Goal: Transaction & Acquisition: Purchase product/service

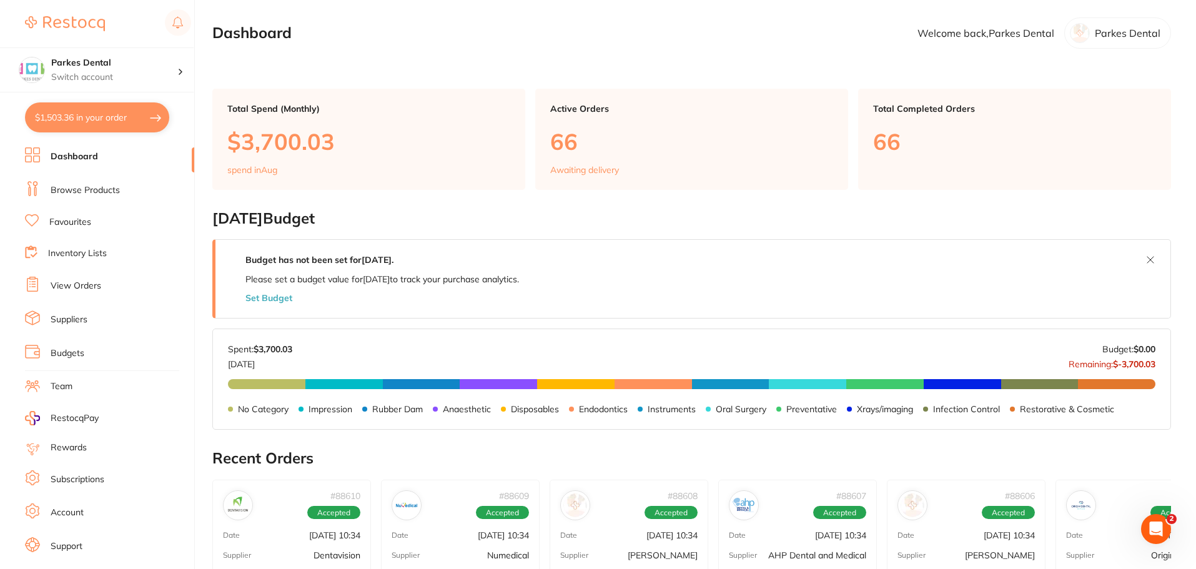
click at [77, 108] on button "$1,503.36 in your order" at bounding box center [97, 117] width 144 height 30
checkbox input "true"
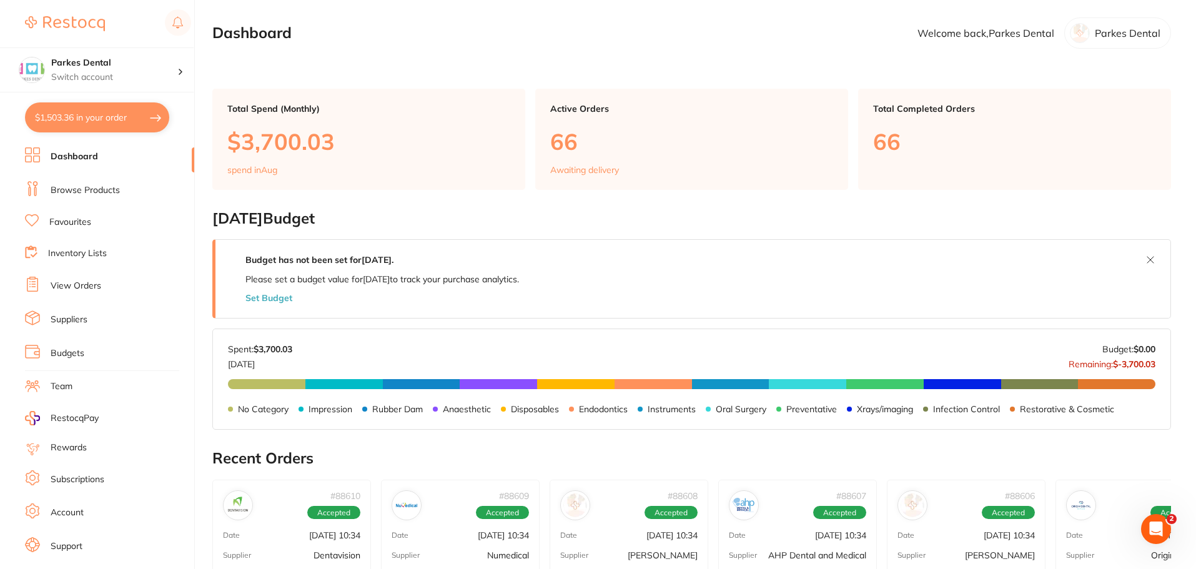
checkbox input "true"
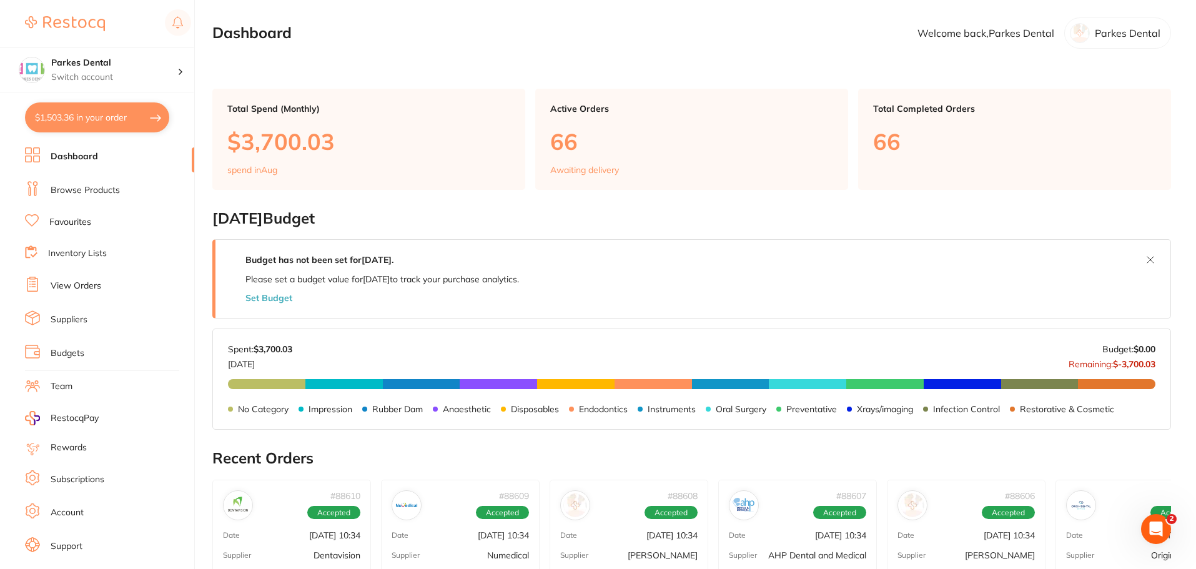
checkbox input "true"
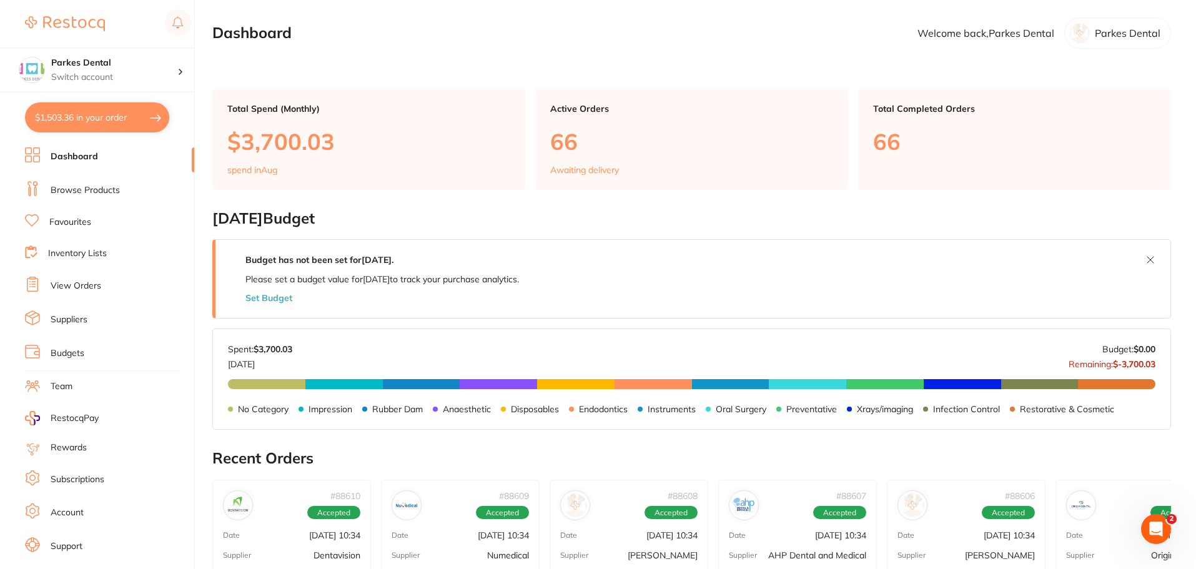
checkbox input "true"
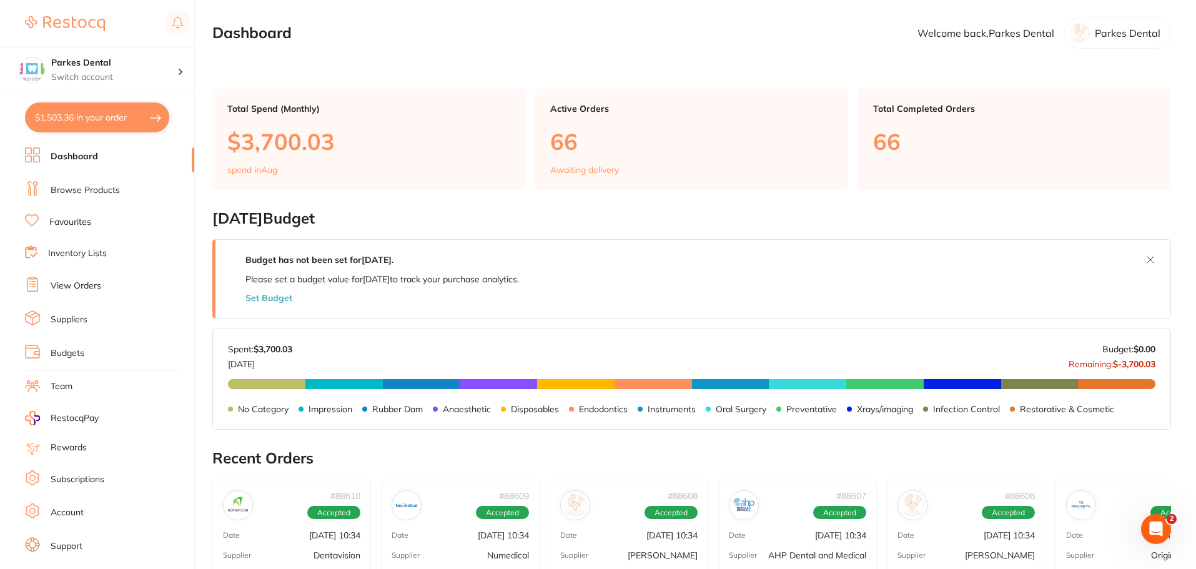
checkbox input "true"
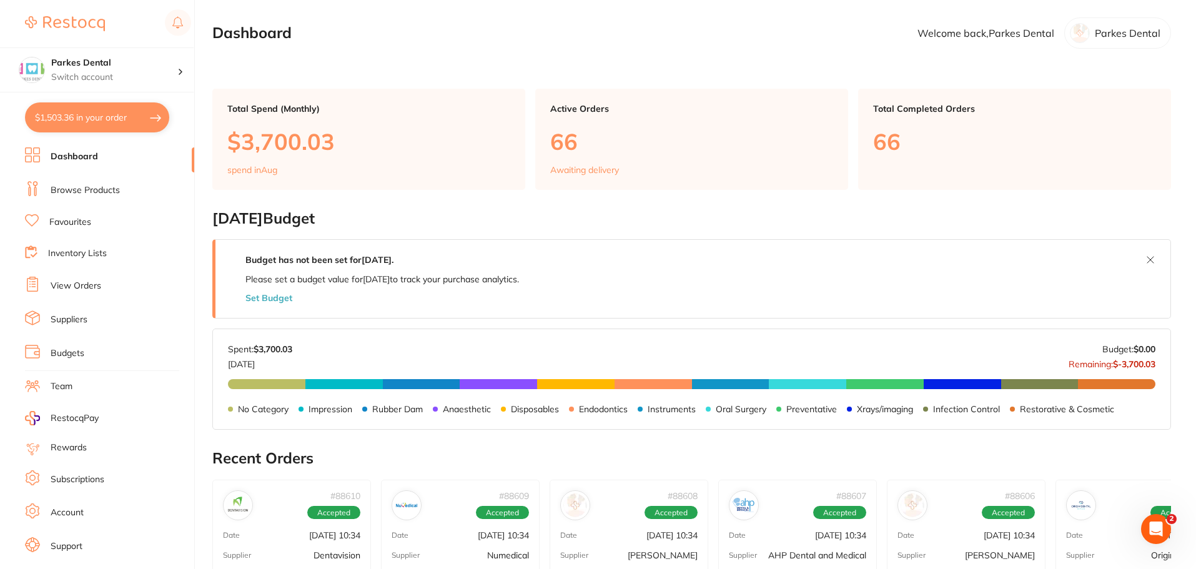
checkbox input "true"
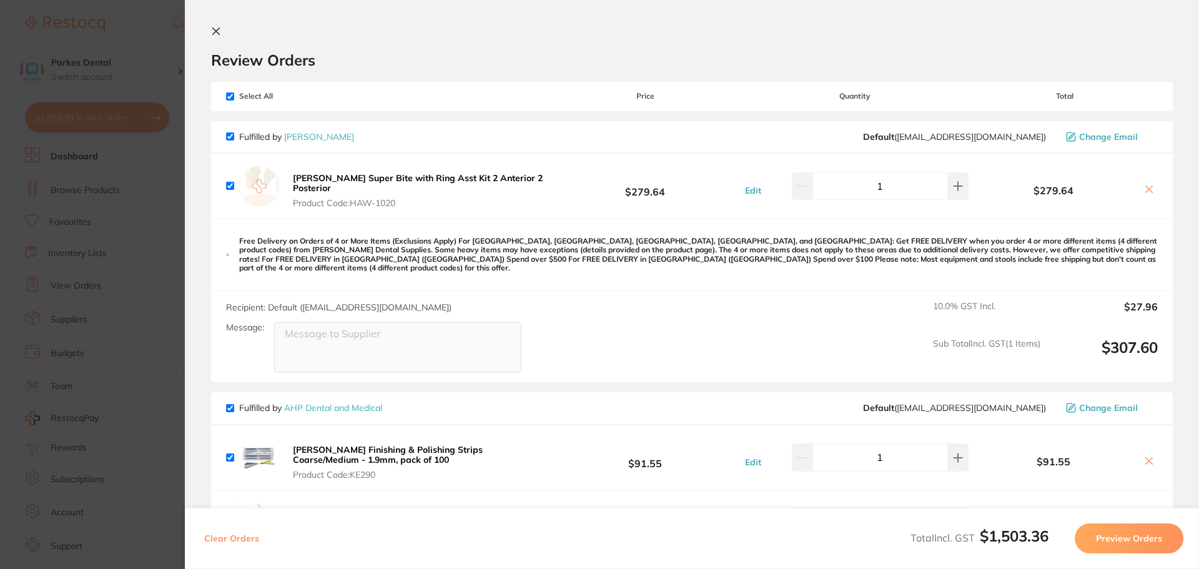
click at [213, 29] on icon at bounding box center [216, 31] width 10 height 10
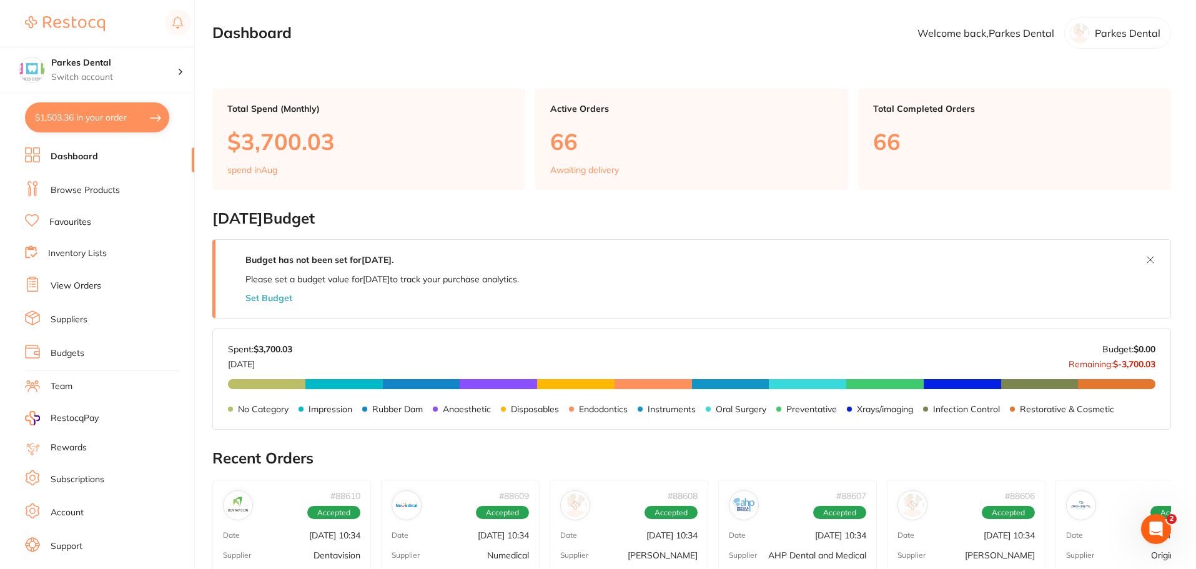
click at [76, 191] on link "Browse Products" at bounding box center [85, 190] width 69 height 12
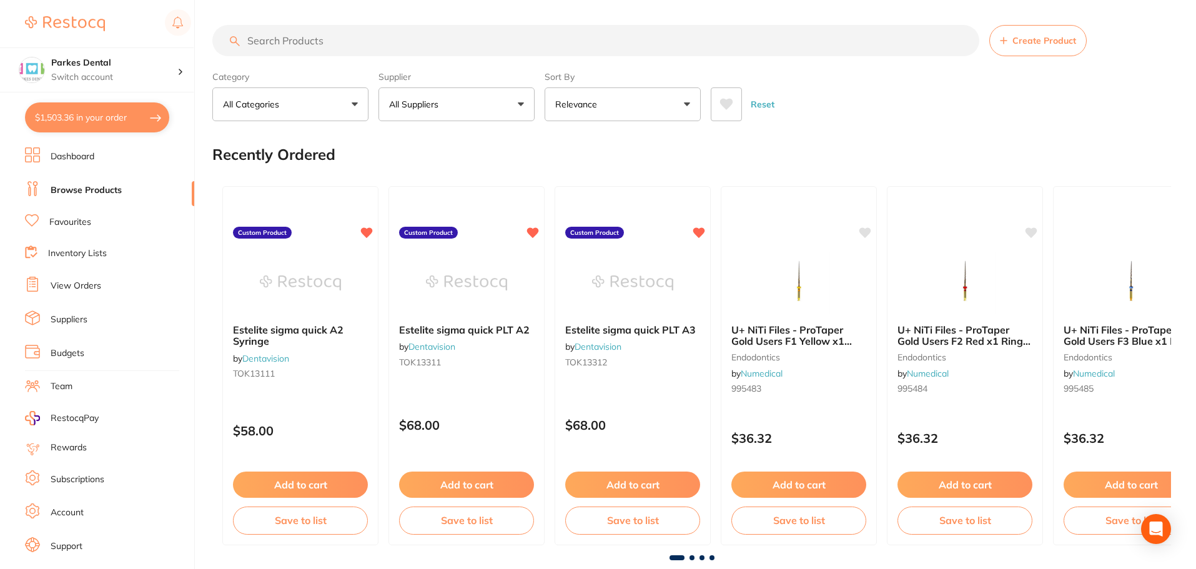
click at [294, 44] on input "search" at bounding box center [595, 40] width 767 height 31
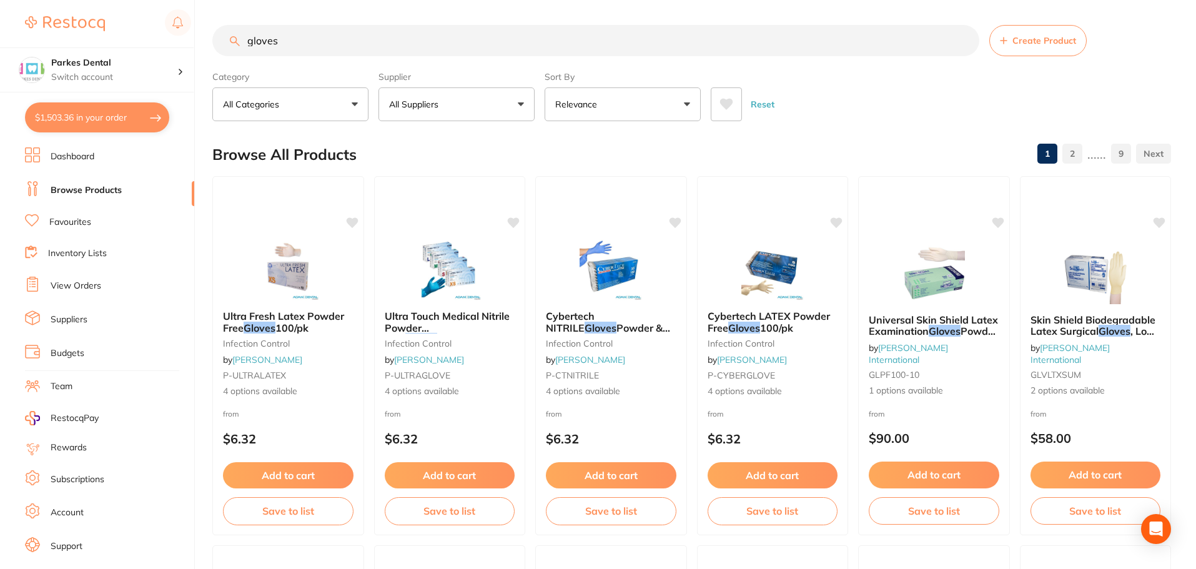
type input "gloves"
click at [452, 100] on button "All Suppliers" at bounding box center [456, 104] width 156 height 34
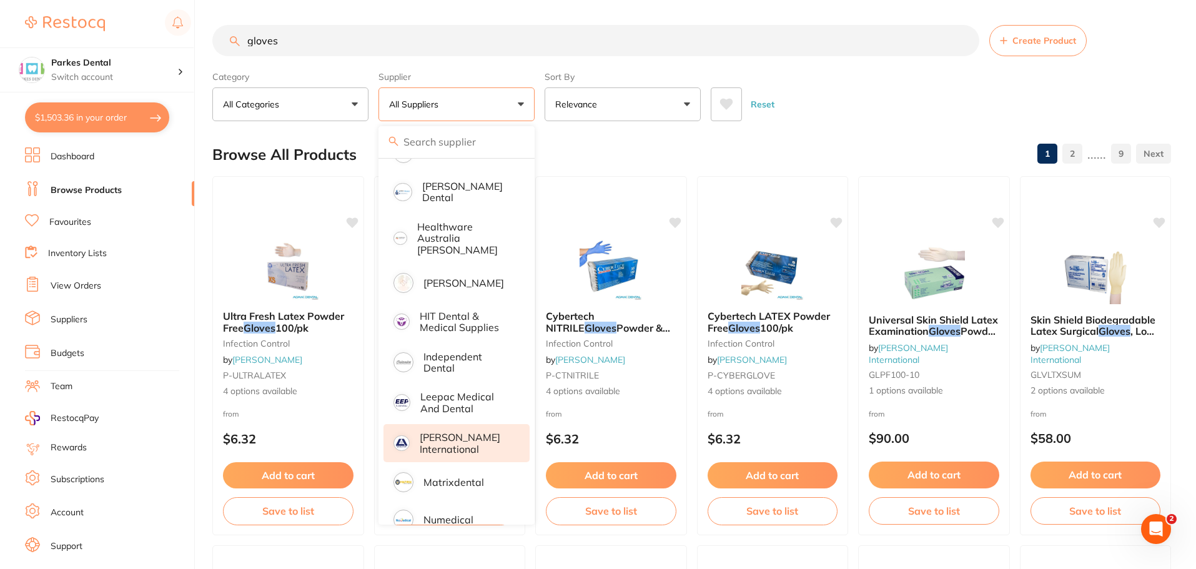
scroll to position [452, 0]
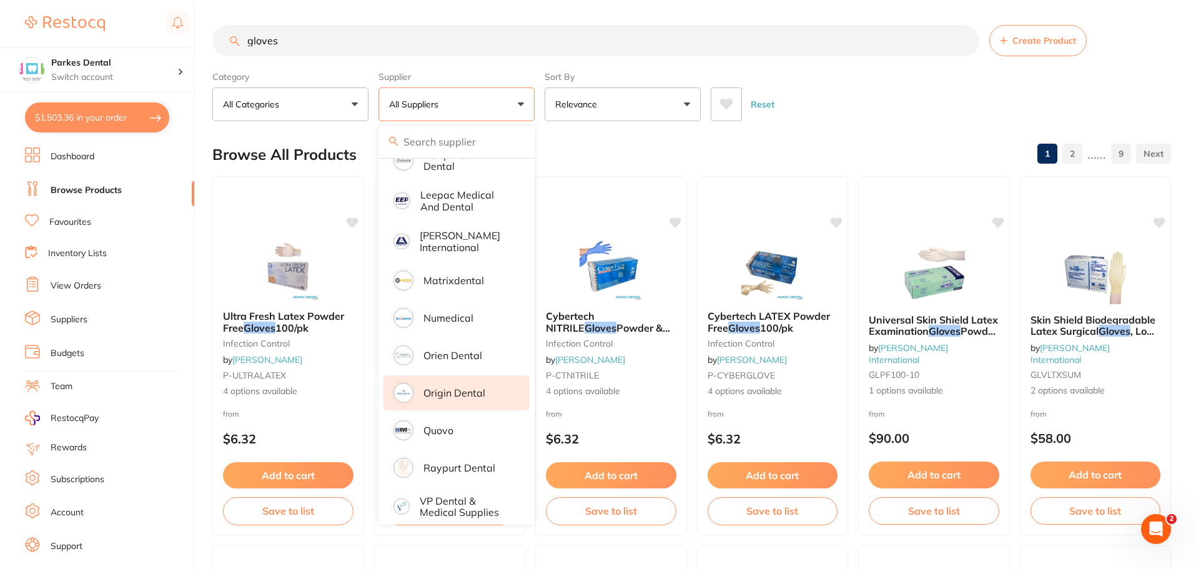
click at [456, 387] on p "Origin Dental" at bounding box center [454, 392] width 62 height 11
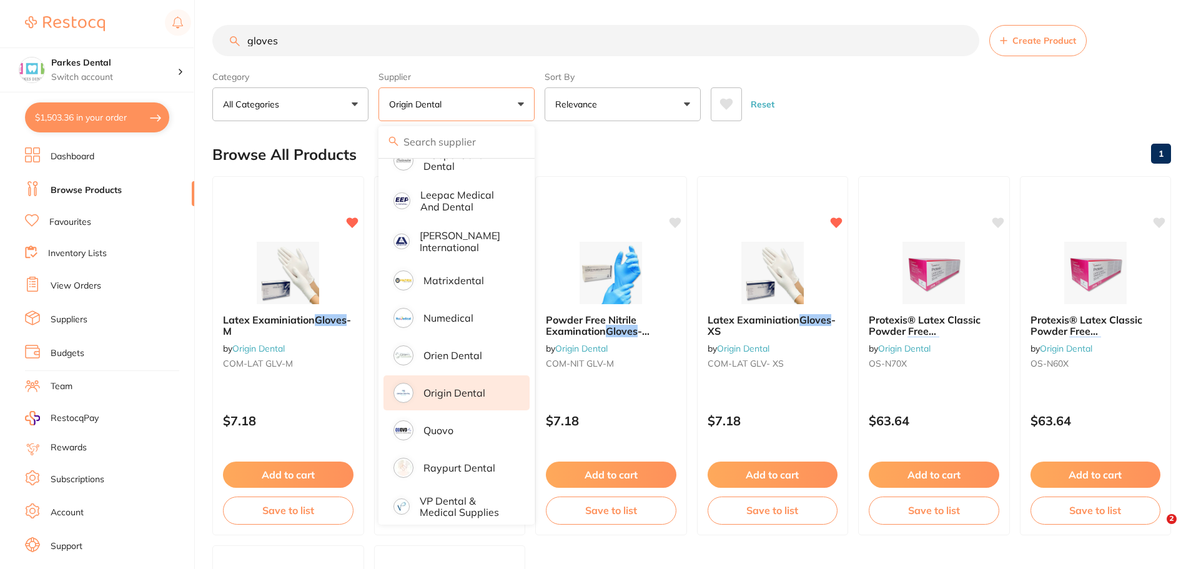
click at [899, 92] on div "Reset" at bounding box center [936, 99] width 450 height 44
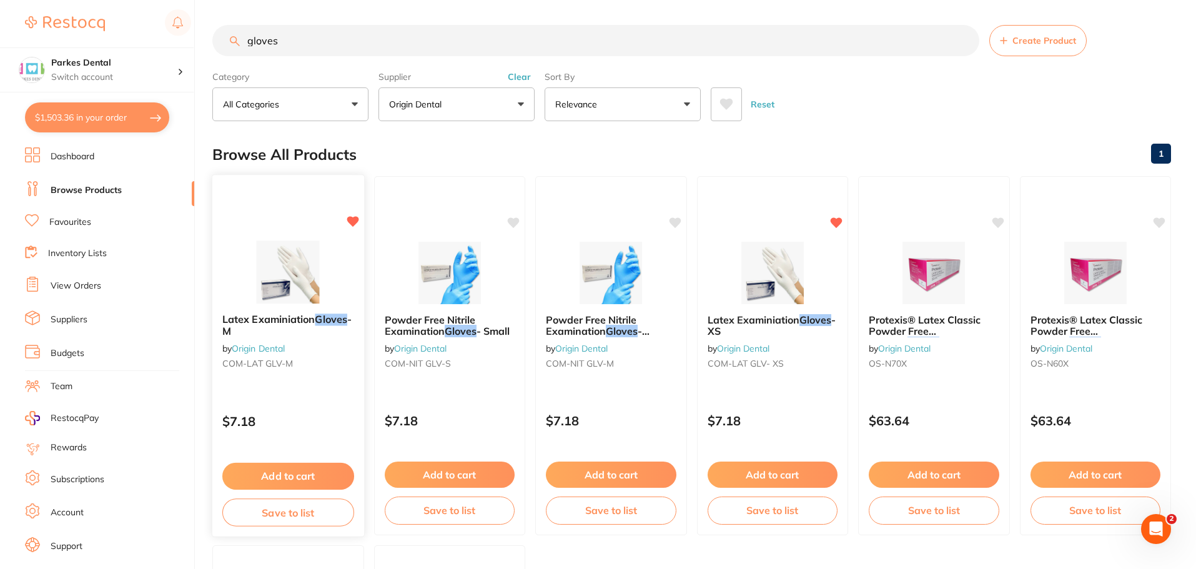
click at [310, 471] on button "Add to cart" at bounding box center [288, 476] width 132 height 27
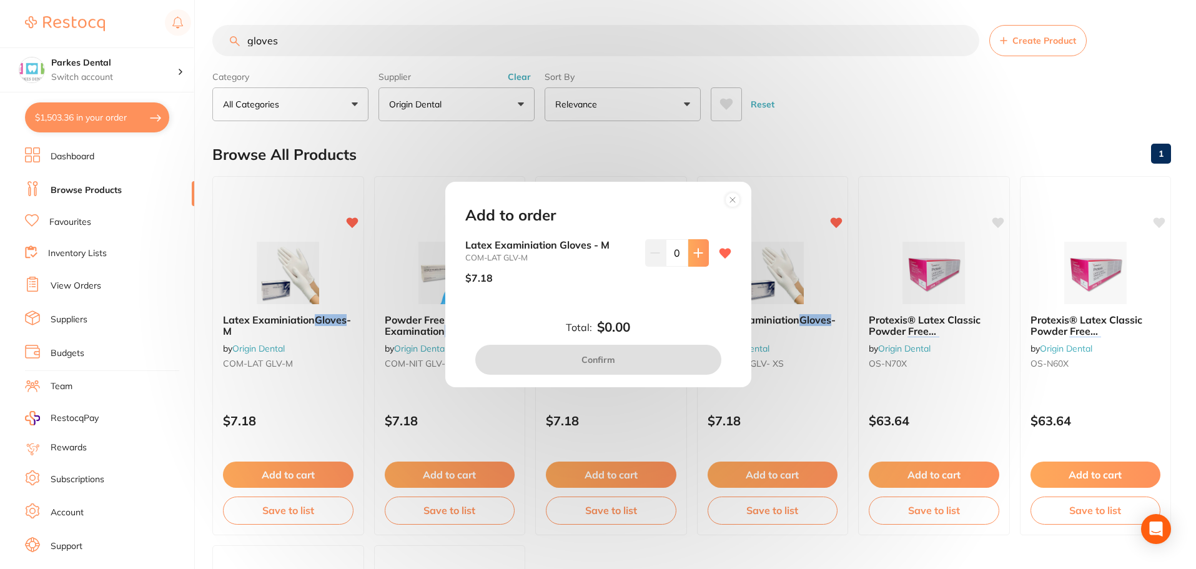
click at [695, 249] on icon at bounding box center [698, 253] width 8 height 8
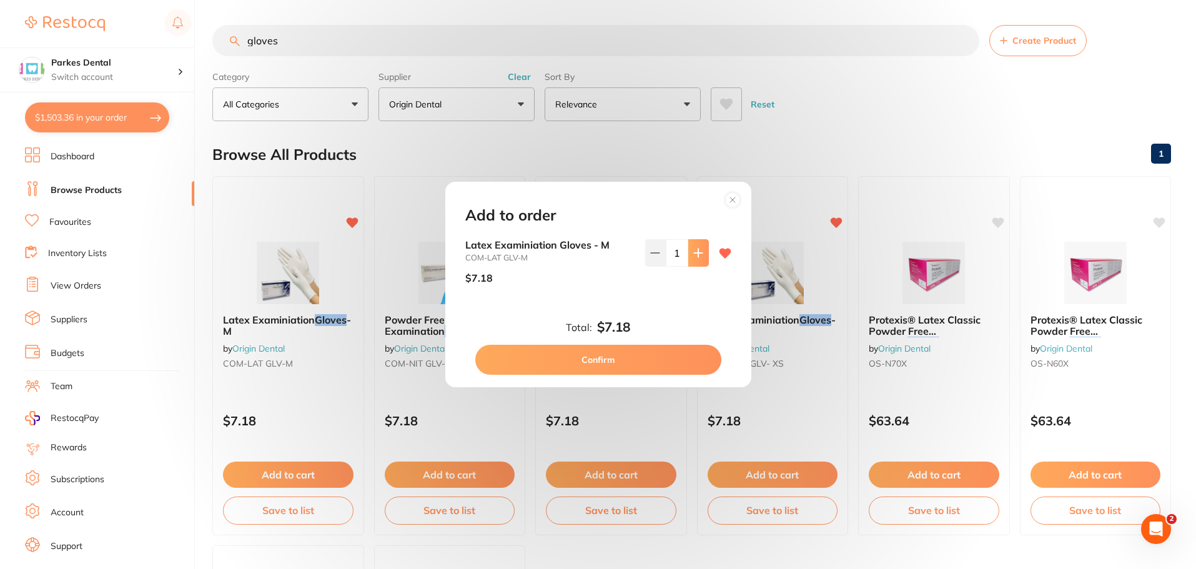
click at [695, 249] on icon at bounding box center [698, 253] width 8 height 8
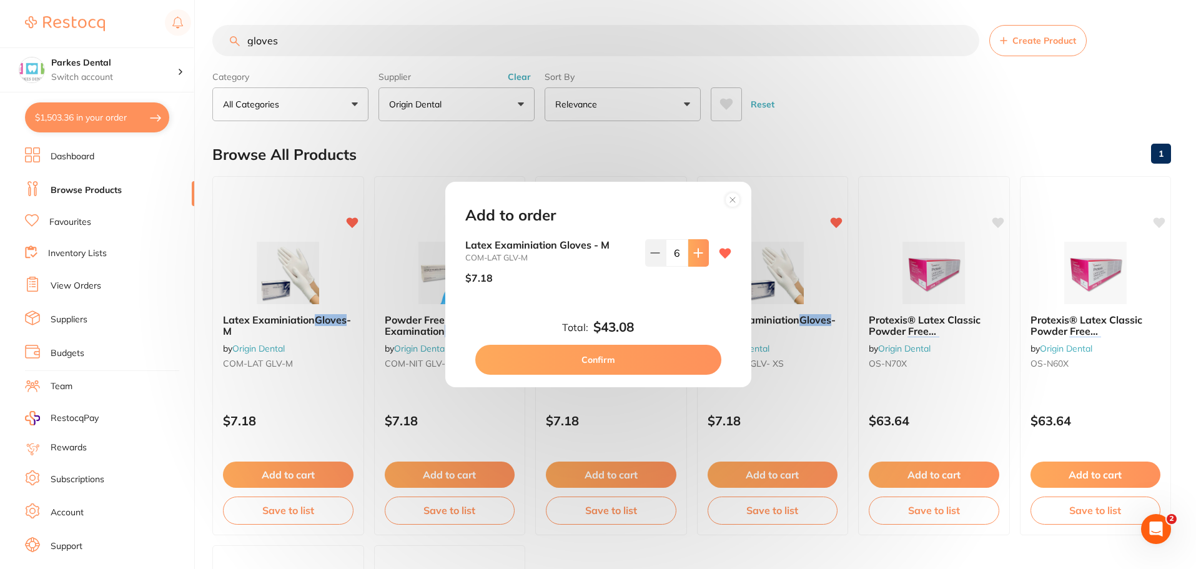
click at [695, 249] on icon at bounding box center [698, 253] width 8 height 8
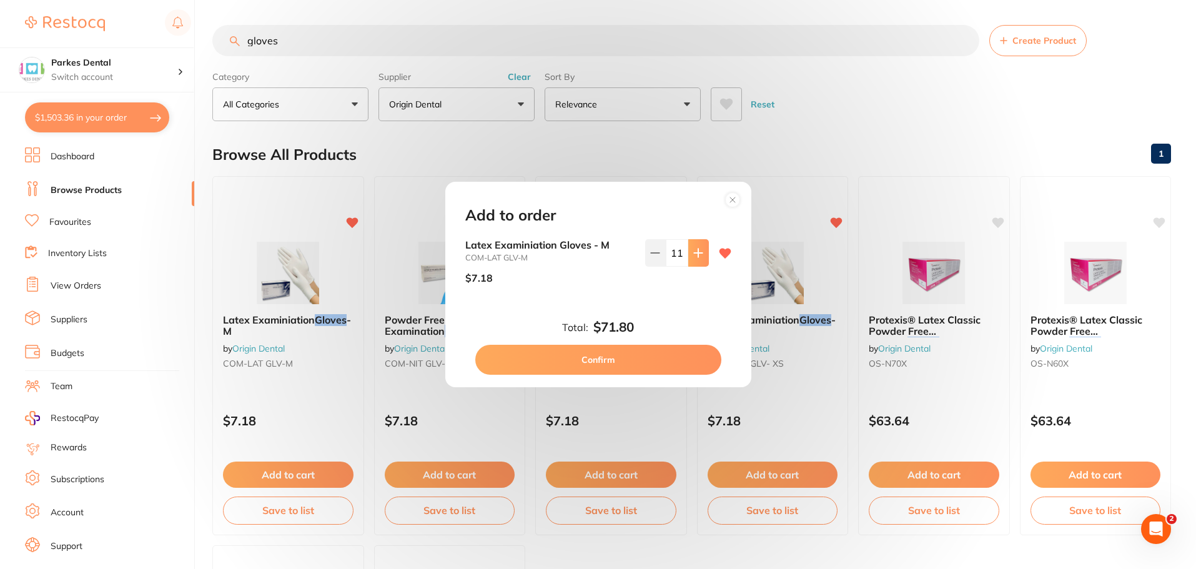
click at [695, 249] on icon at bounding box center [698, 253] width 8 height 8
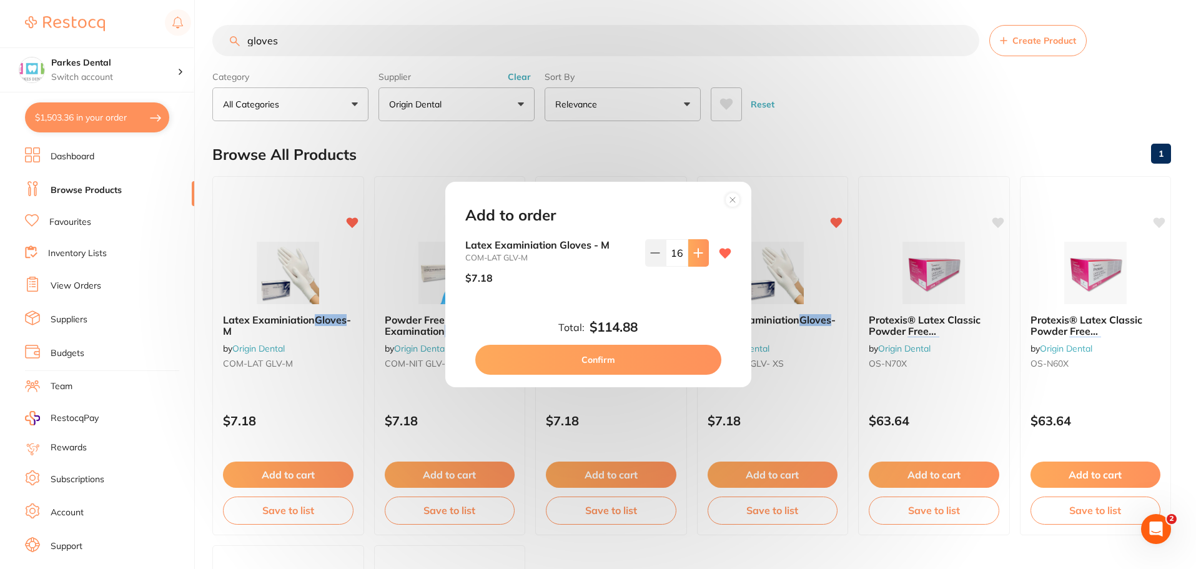
click at [695, 249] on icon at bounding box center [698, 253] width 8 height 8
type input "20"
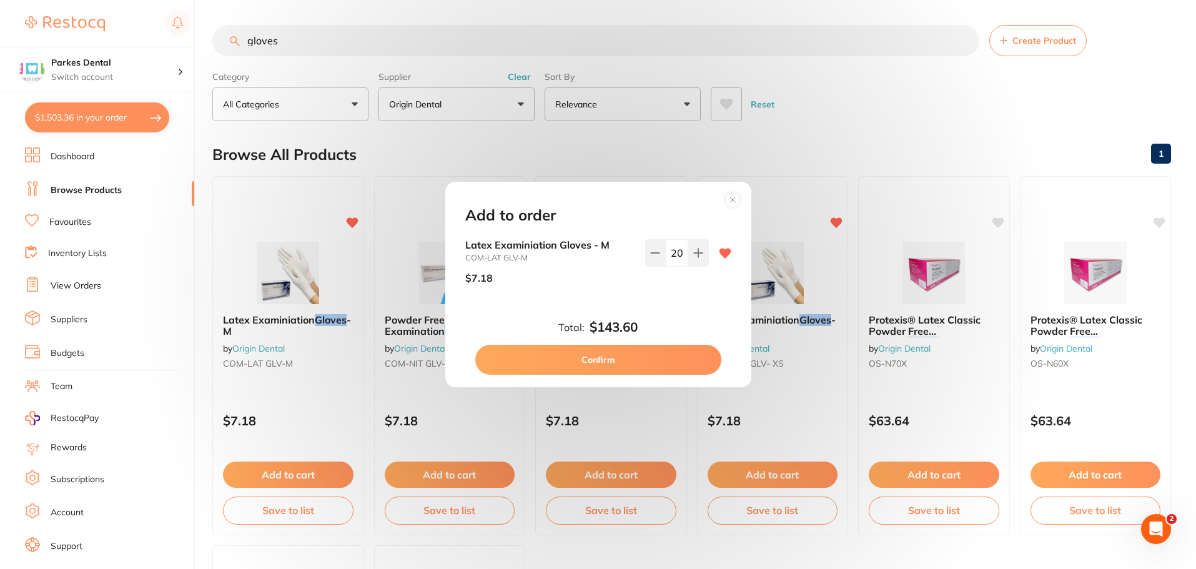
click at [626, 354] on button "Confirm" at bounding box center [598, 360] width 246 height 30
checkbox input "false"
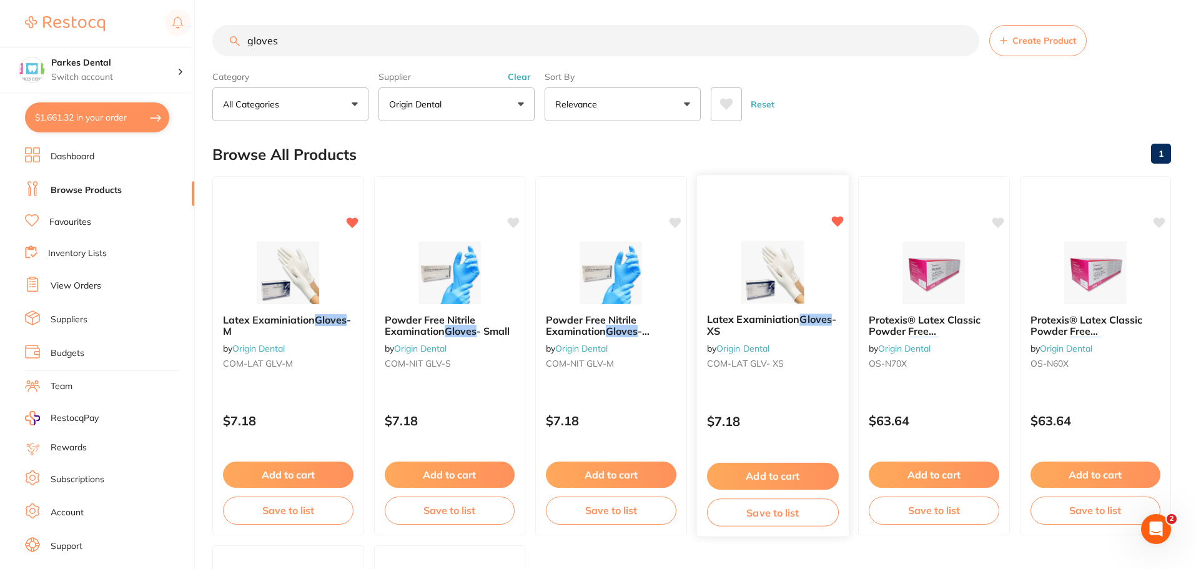
click at [773, 467] on button "Add to cart" at bounding box center [772, 476] width 132 height 27
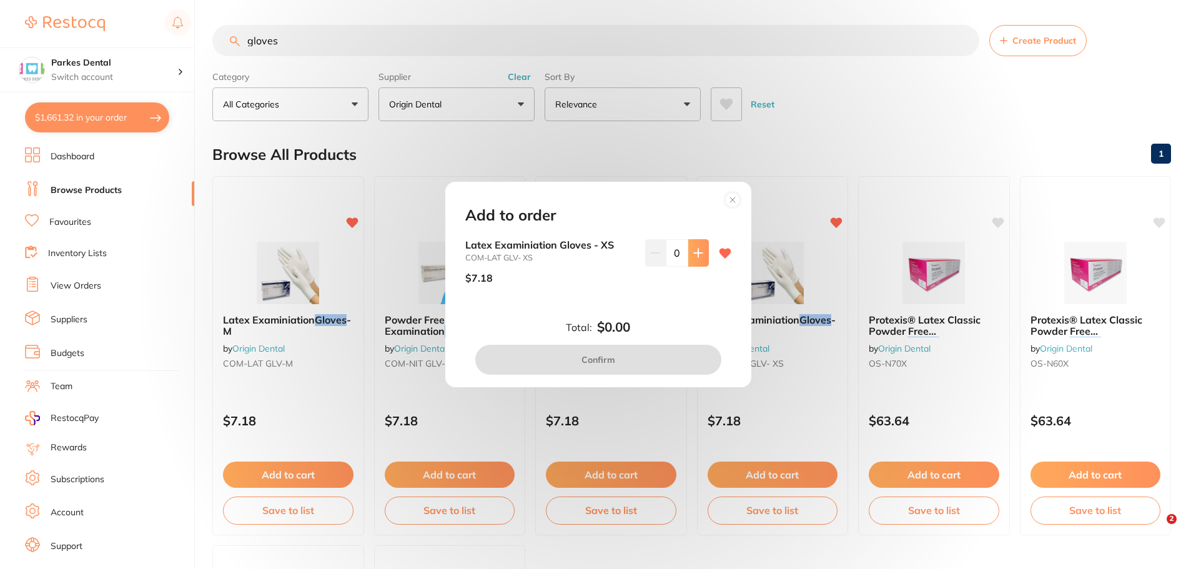
click at [697, 252] on icon at bounding box center [698, 253] width 10 height 10
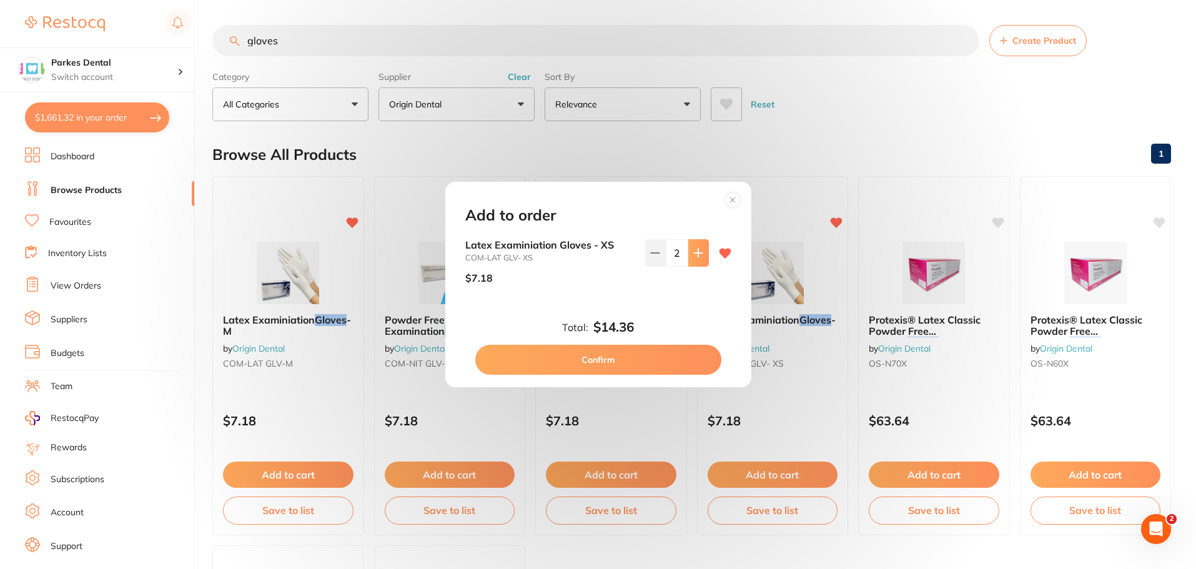
click at [697, 252] on icon at bounding box center [698, 253] width 10 height 10
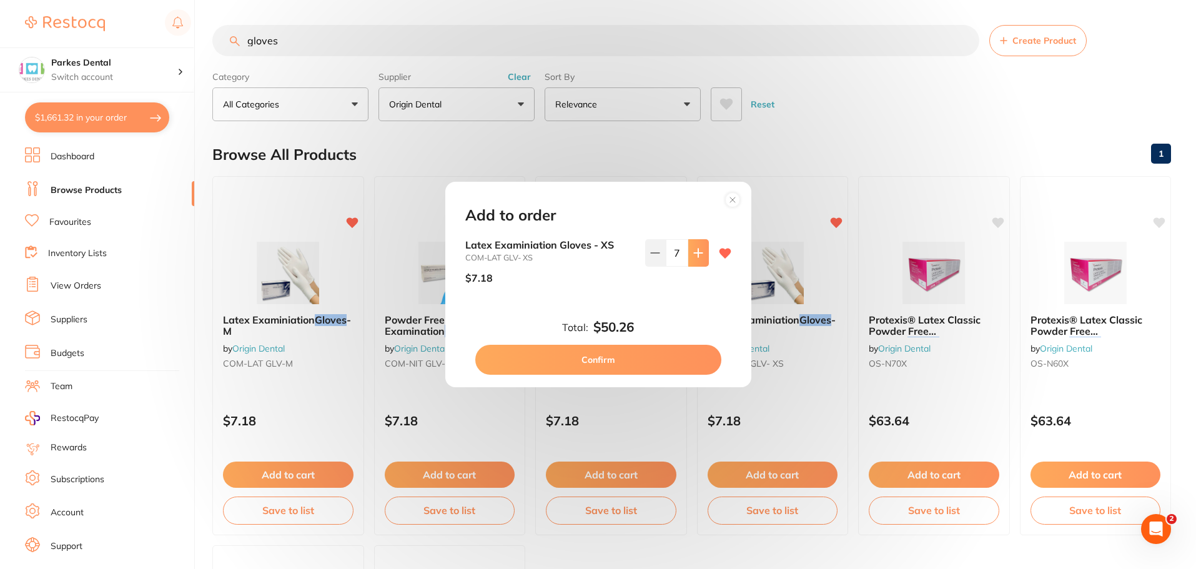
click at [697, 252] on icon at bounding box center [698, 253] width 10 height 10
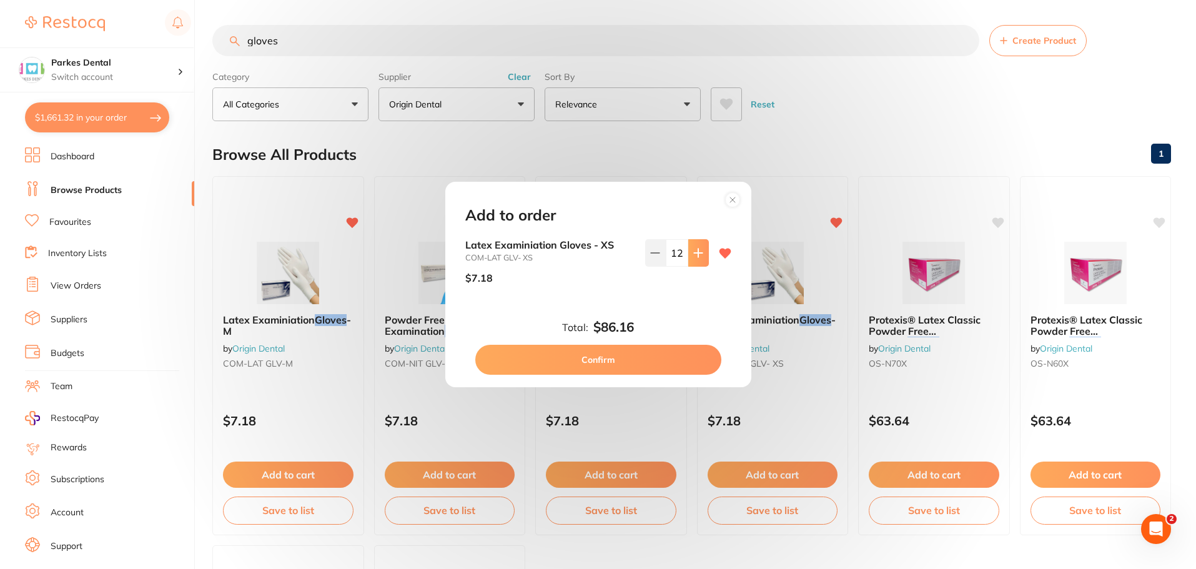
click at [697, 252] on icon at bounding box center [698, 253] width 10 height 10
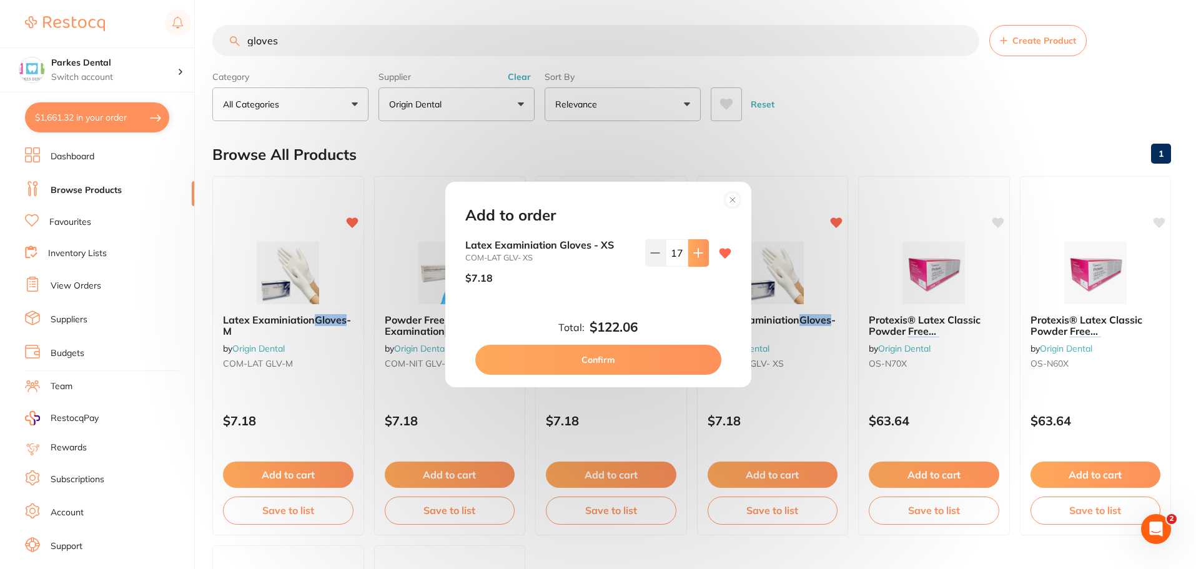
click at [697, 252] on icon at bounding box center [698, 253] width 10 height 10
type input "20"
click at [630, 363] on button "Confirm" at bounding box center [598, 360] width 246 height 30
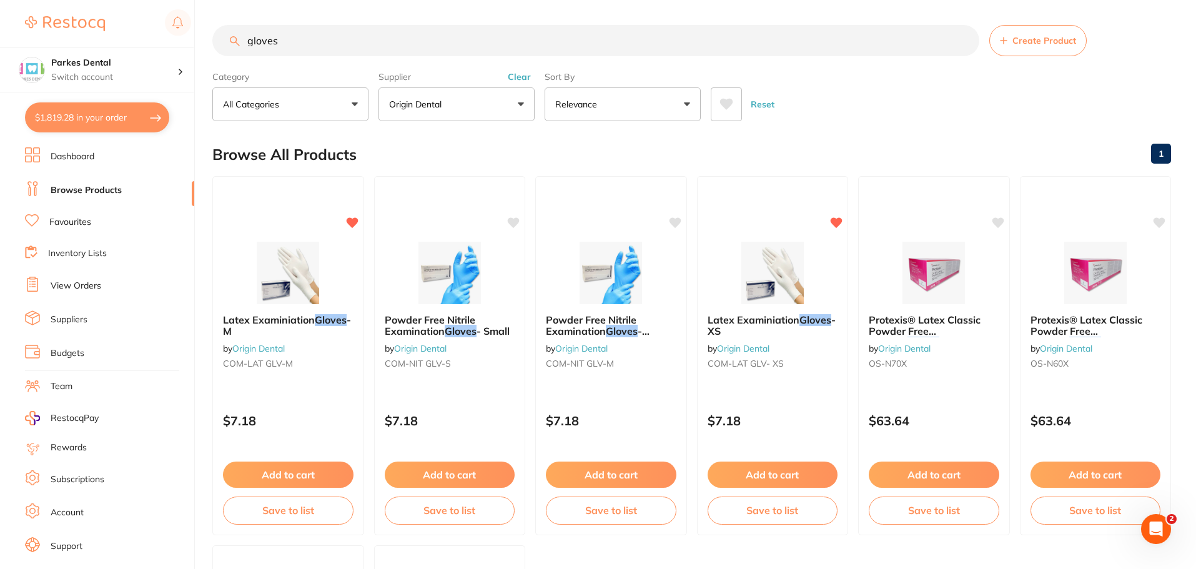
scroll to position [1, 0]
drag, startPoint x: 281, startPoint y: 43, endPoint x: 249, endPoint y: 49, distance: 33.0
click at [249, 49] on input "gloves" at bounding box center [595, 40] width 767 height 31
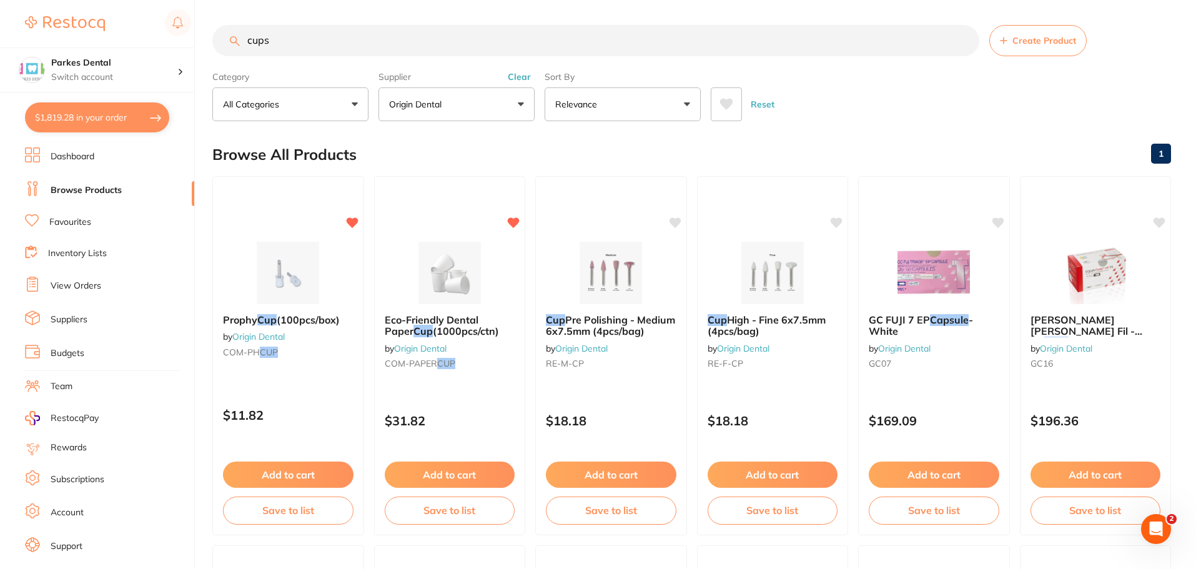
scroll to position [0, 0]
type input "cups"
click at [466, 474] on button "Add to cart" at bounding box center [449, 476] width 132 height 27
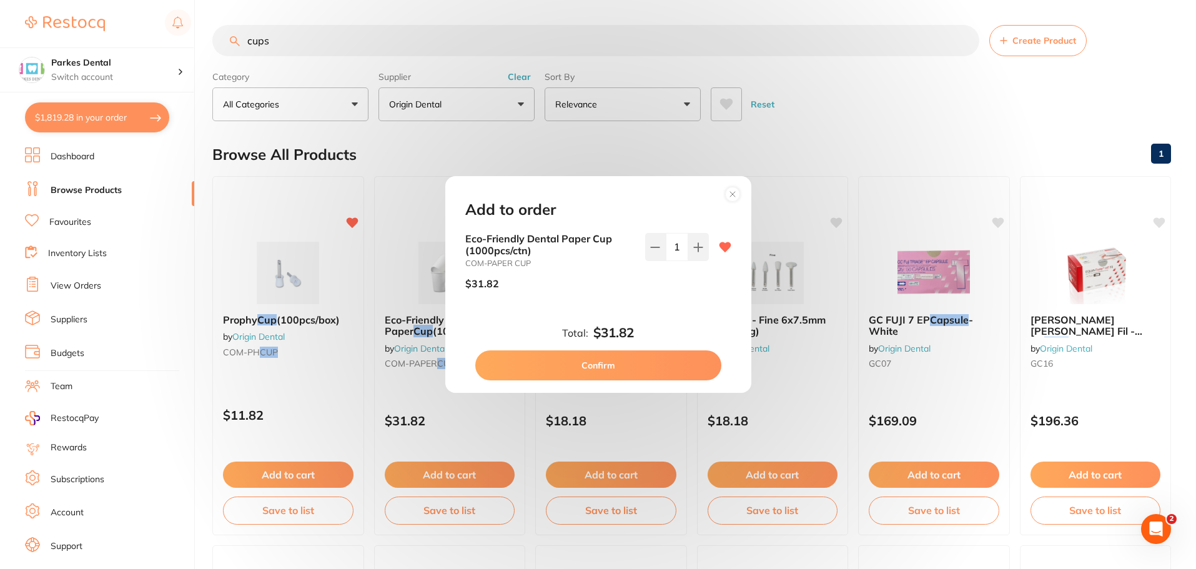
click at [596, 367] on button "Confirm" at bounding box center [598, 365] width 246 height 30
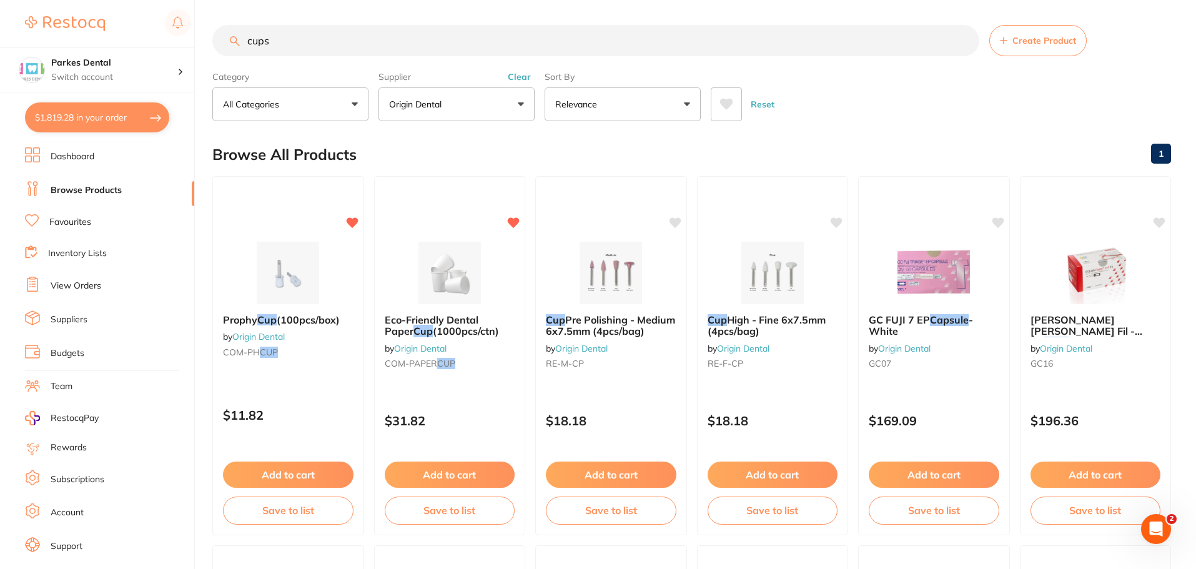
click at [102, 120] on button "$1,819.28 in your order" at bounding box center [97, 117] width 144 height 30
checkbox input "true"
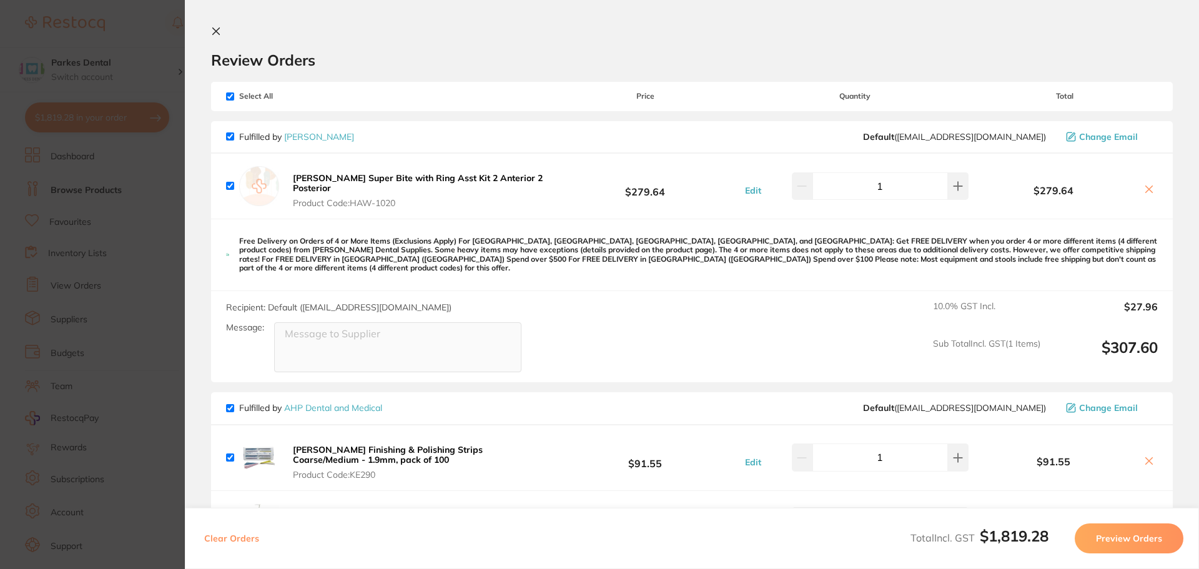
click at [219, 31] on icon at bounding box center [216, 31] width 10 height 10
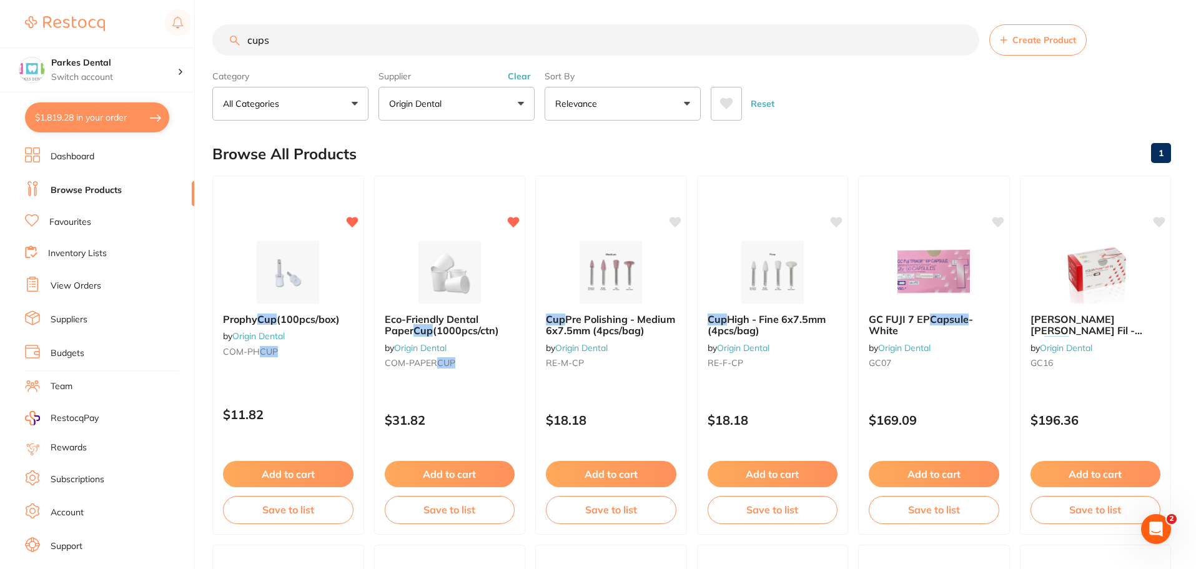
scroll to position [1, 0]
drag, startPoint x: 308, startPoint y: 42, endPoint x: 235, endPoint y: 52, distance: 73.1
click at [235, 52] on input "cups" at bounding box center [595, 39] width 767 height 31
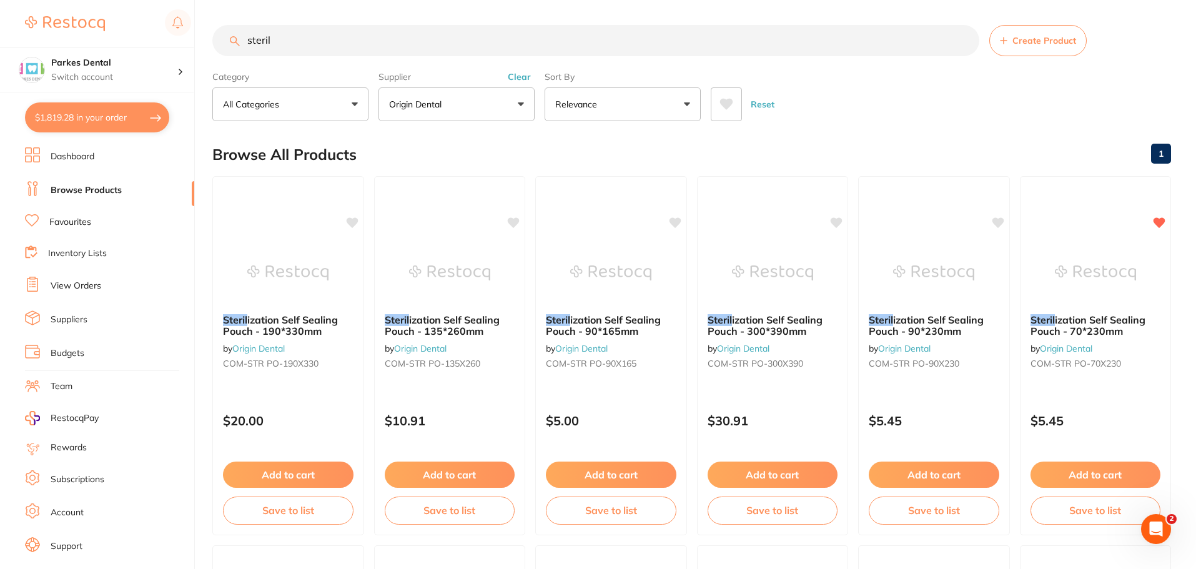
scroll to position [0, 0]
type input "steril"
click at [595, 478] on button "Add to cart" at bounding box center [611, 476] width 132 height 27
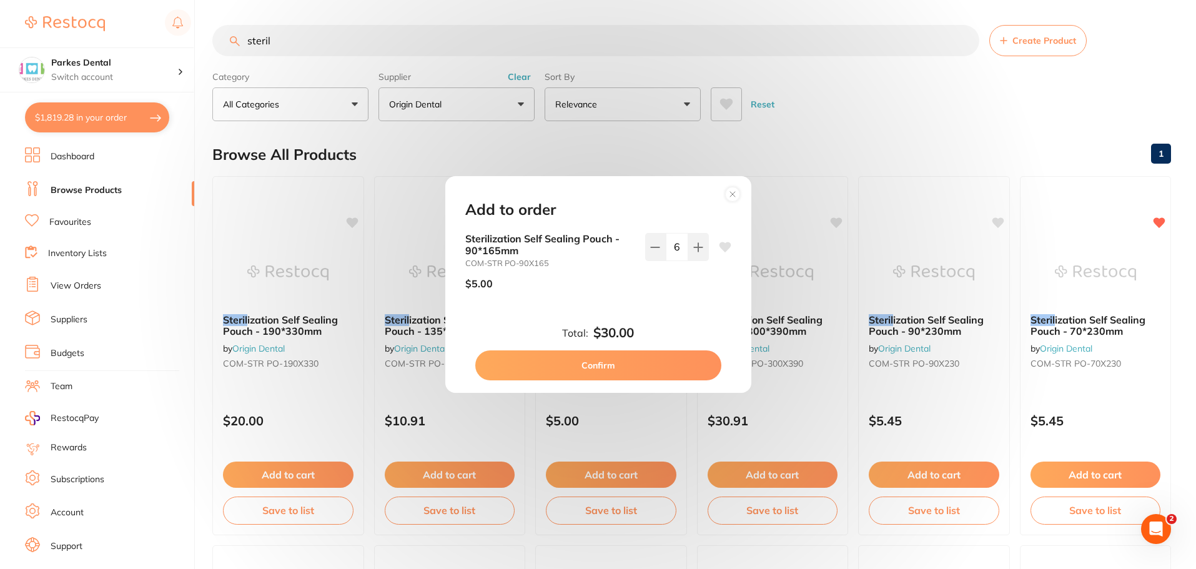
click at [629, 363] on button "Confirm" at bounding box center [598, 365] width 246 height 30
